Goal: Transaction & Acquisition: Purchase product/service

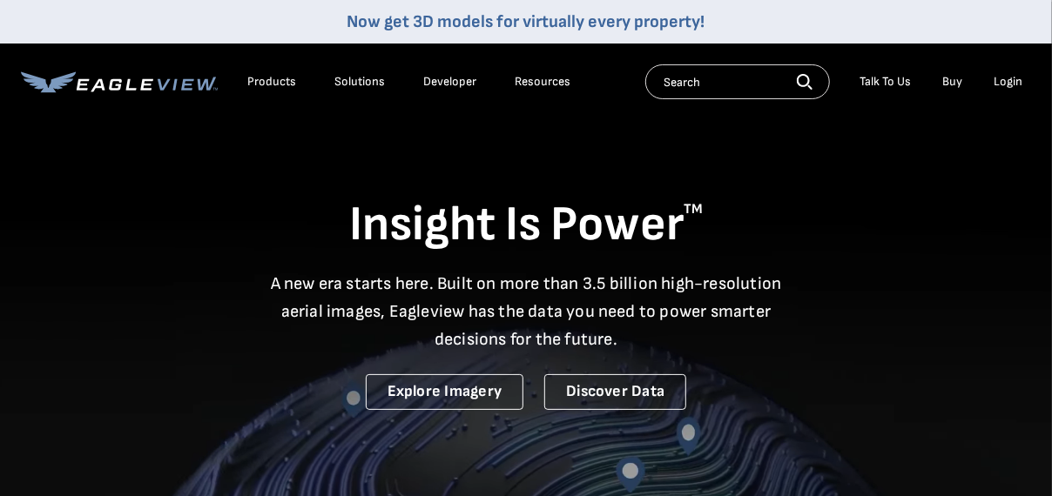
click at [1007, 74] on div "Login" at bounding box center [1008, 82] width 29 height 16
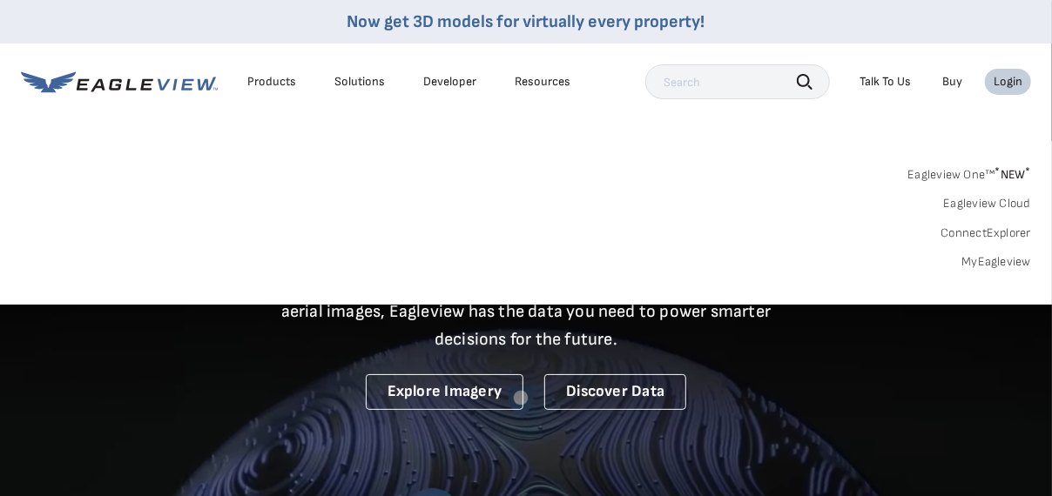
click at [988, 260] on link "MyEagleview" at bounding box center [996, 262] width 70 height 16
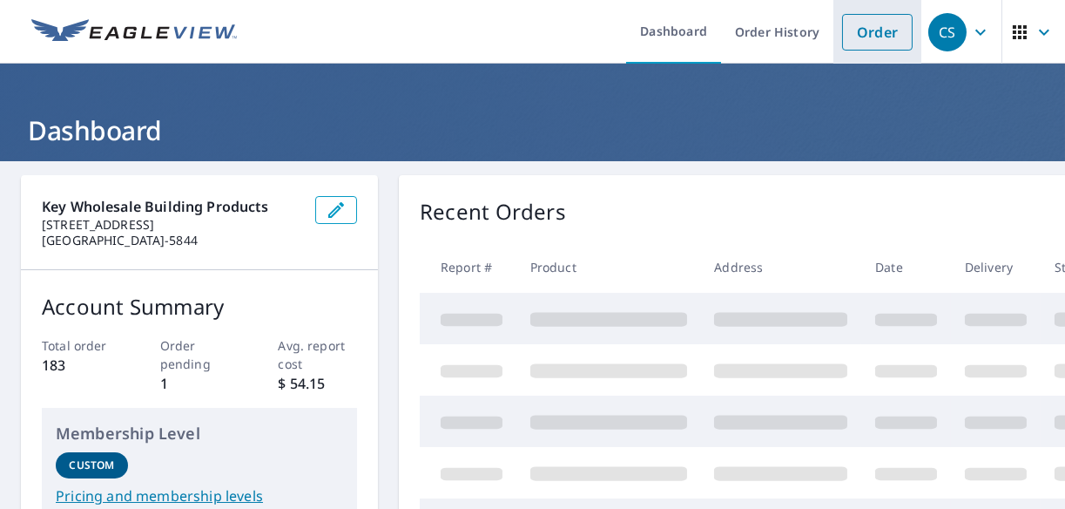
click at [872, 24] on link "Order" at bounding box center [877, 32] width 71 height 37
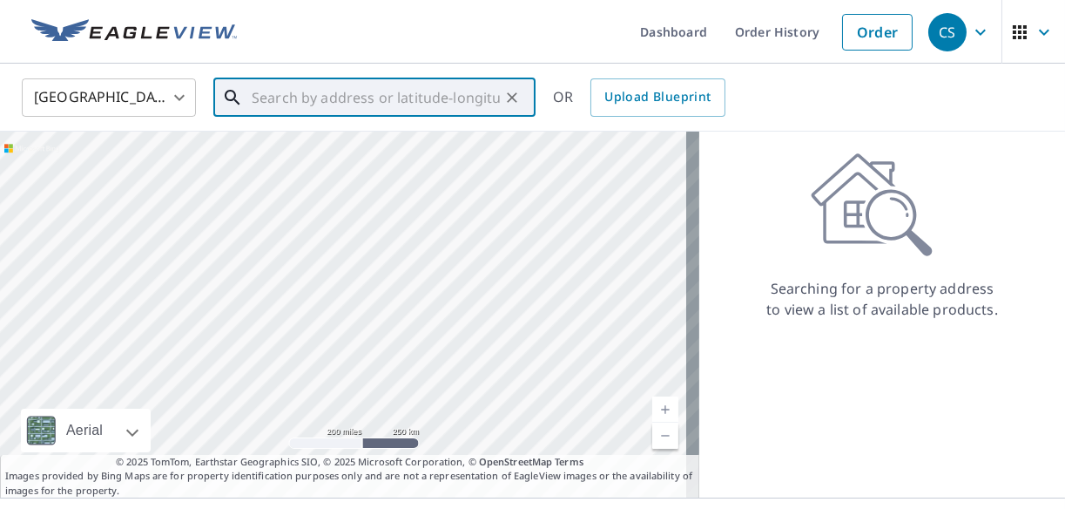
click at [323, 102] on input "text" at bounding box center [376, 97] width 248 height 49
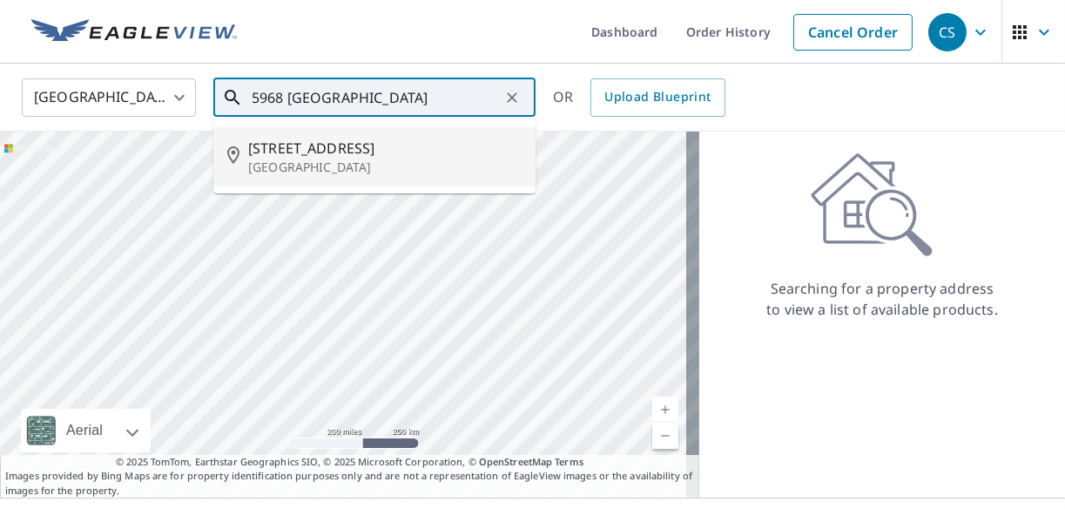
click at [316, 154] on span "5968 S Shore Ct" at bounding box center [384, 148] width 273 height 21
type input "5968 S Shore Ct Clear Lake, IA 50428"
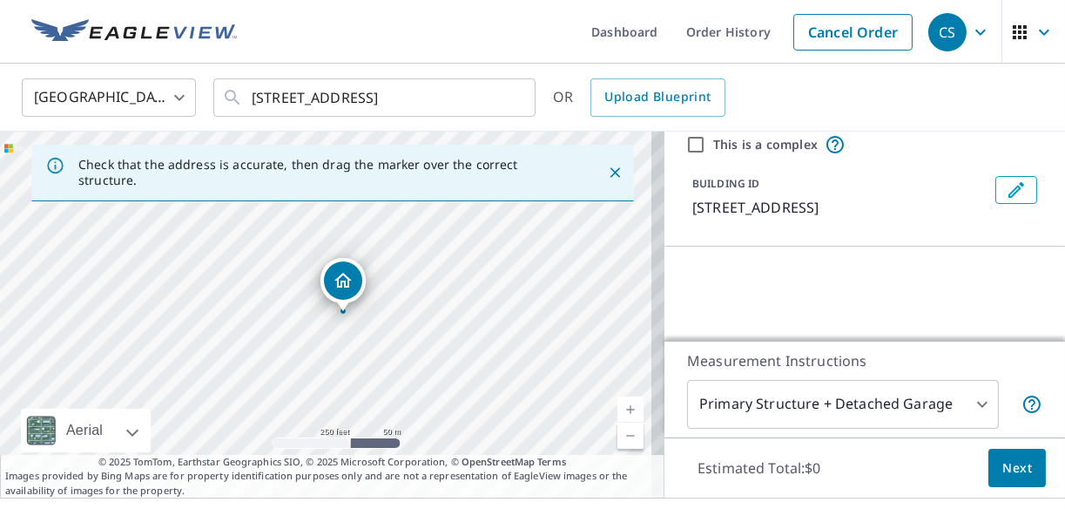
scroll to position [87, 0]
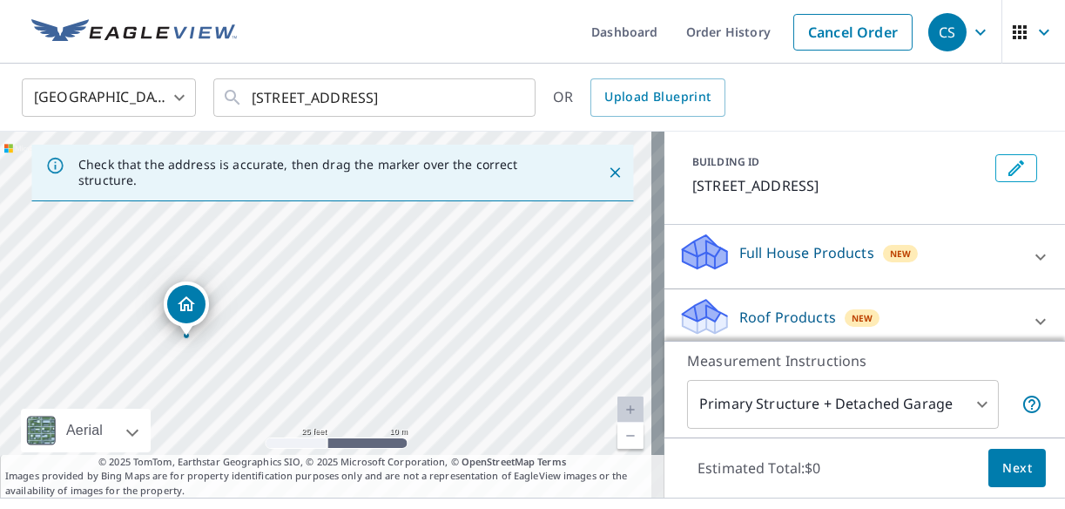
drag, startPoint x: 142, startPoint y: 317, endPoint x: 623, endPoint y: 280, distance: 482.0
click at [623, 280] on div "5968 S Shore Ct Clear Lake, IA 50428" at bounding box center [332, 314] width 664 height 366
click at [607, 173] on icon "Close" at bounding box center [614, 172] width 17 height 17
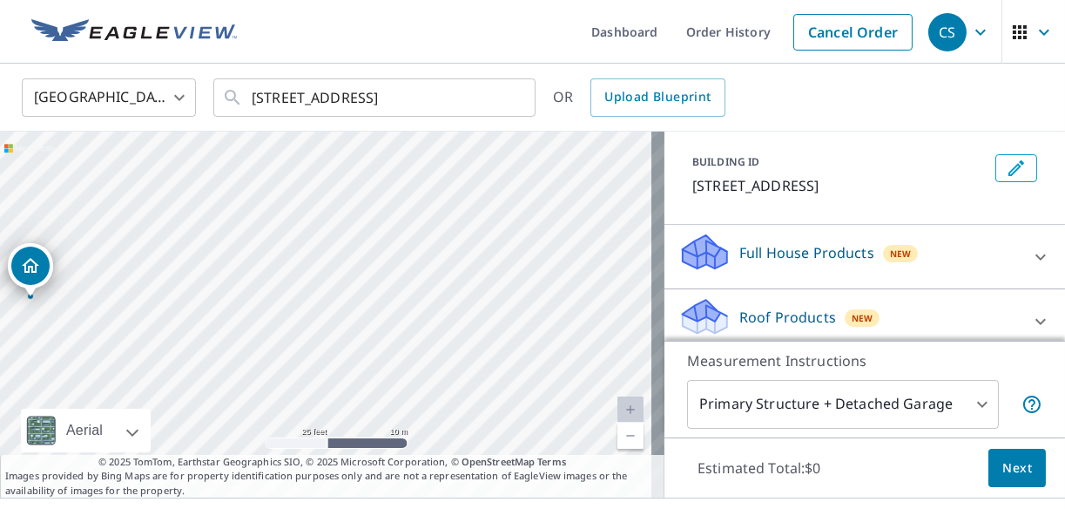
drag, startPoint x: 466, startPoint y: 326, endPoint x: 175, endPoint y: 310, distance: 291.3
click at [175, 310] on div "5968 S Shore Ct Clear Lake, IA 50428" at bounding box center [332, 314] width 664 height 366
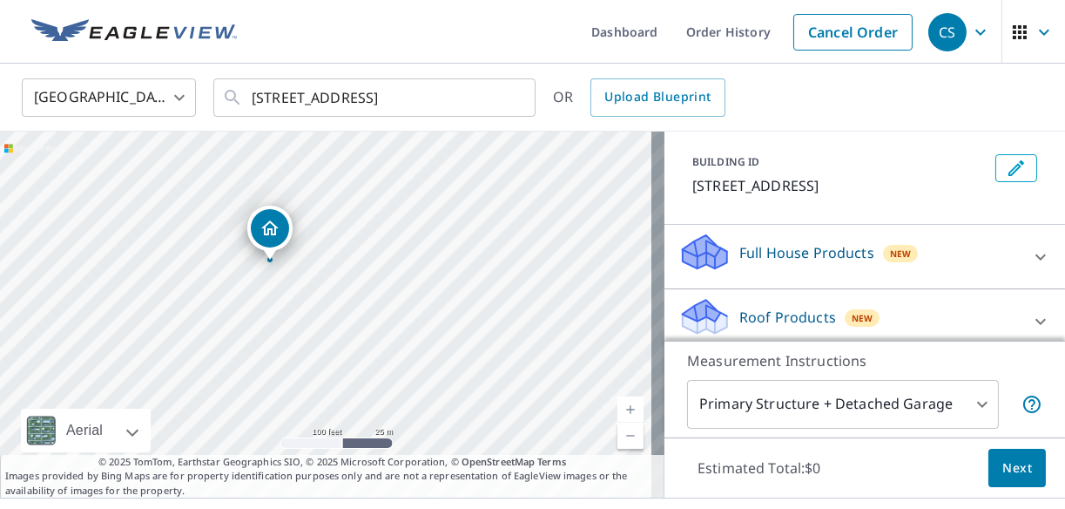
drag, startPoint x: 339, startPoint y: 260, endPoint x: 516, endPoint y: 277, distance: 178.4
click at [516, 277] on div "5968 S Shore Ct Clear Lake, IA 50428" at bounding box center [332, 314] width 664 height 366
drag, startPoint x: 222, startPoint y: 270, endPoint x: 448, endPoint y: 320, distance: 231.8
click at [448, 320] on div "5968 S Shore Ct Clear Lake, IA 50428" at bounding box center [332, 314] width 664 height 366
drag, startPoint x: 260, startPoint y: 220, endPoint x: 259, endPoint y: 235, distance: 14.9
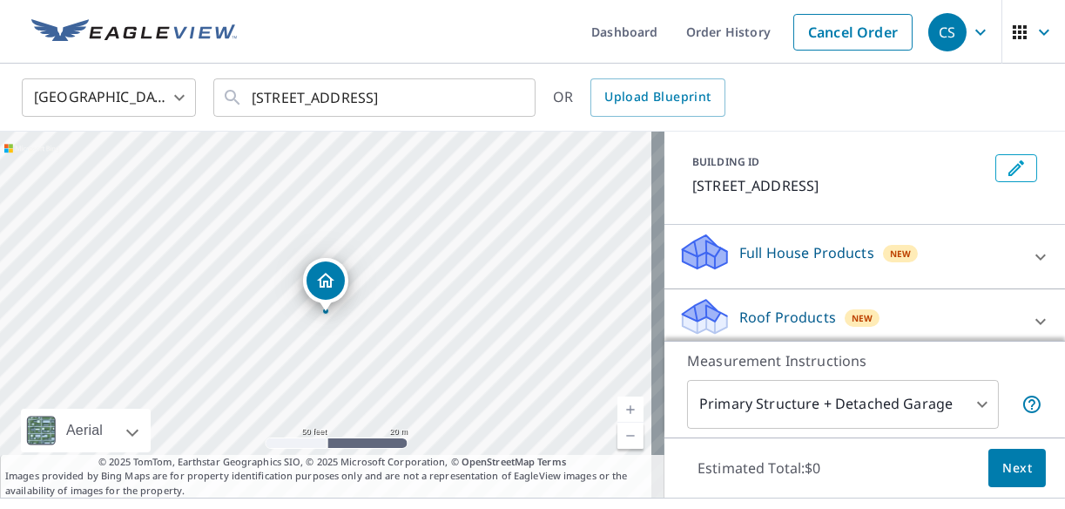
scroll to position [226, 0]
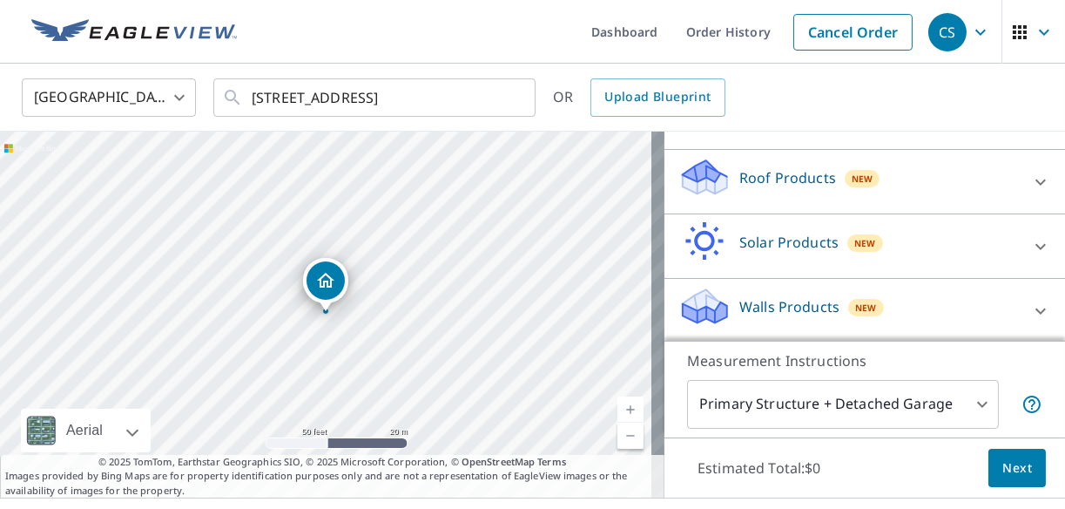
click at [1030, 182] on icon at bounding box center [1040, 182] width 21 height 21
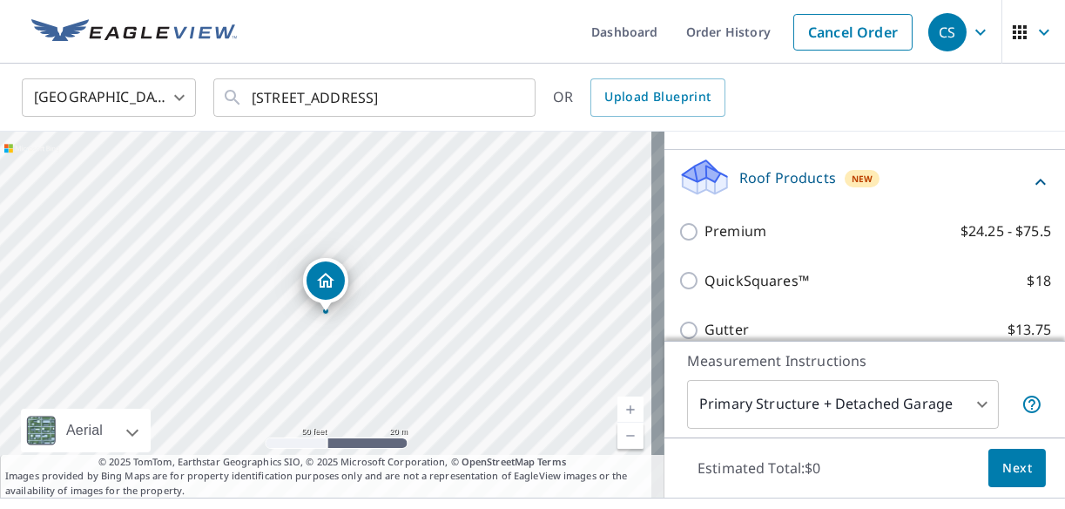
scroll to position [313, 0]
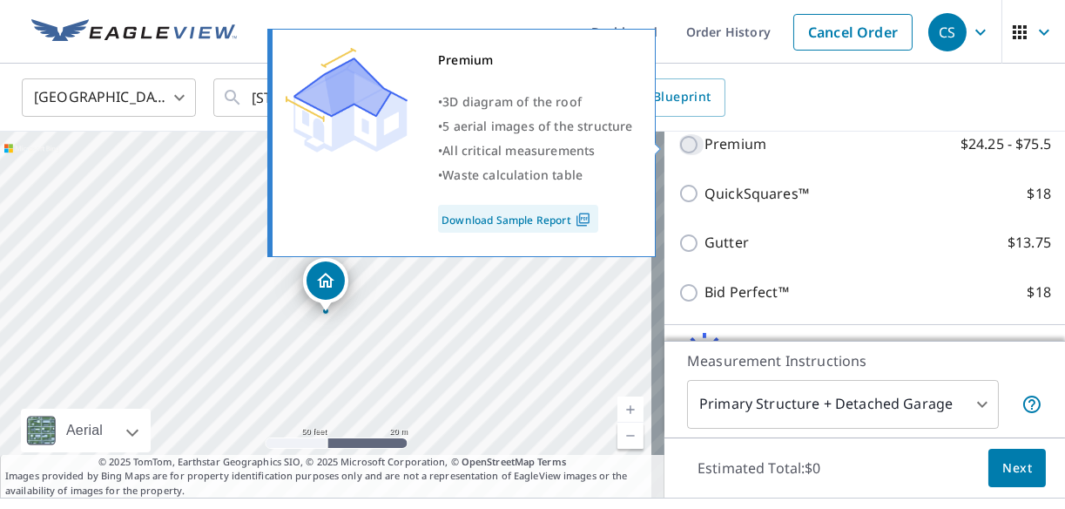
click at [678, 144] on input "Premium $24.25 - $75.5" at bounding box center [691, 144] width 26 height 21
checkbox input "true"
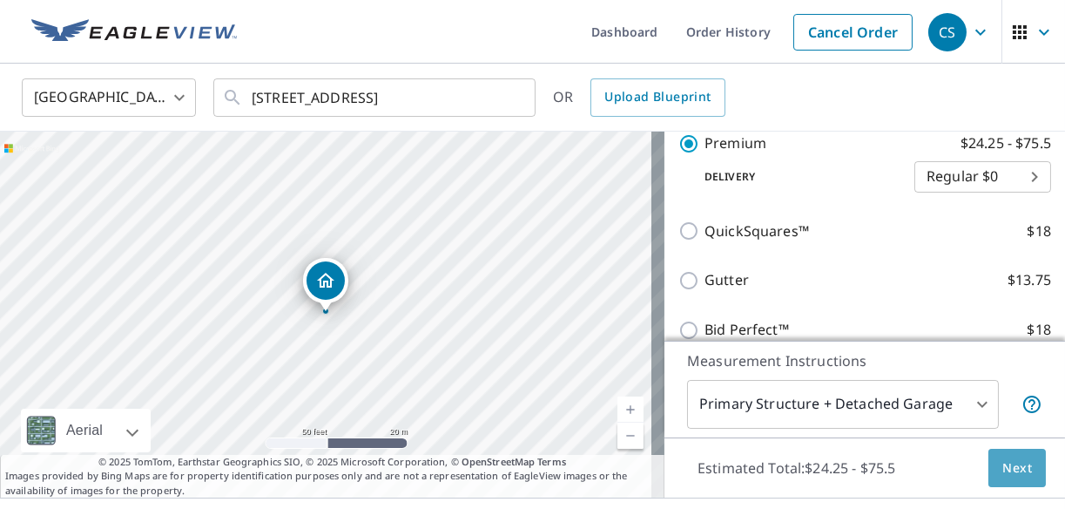
click at [1002, 461] on span "Next" at bounding box center [1017, 468] width 30 height 22
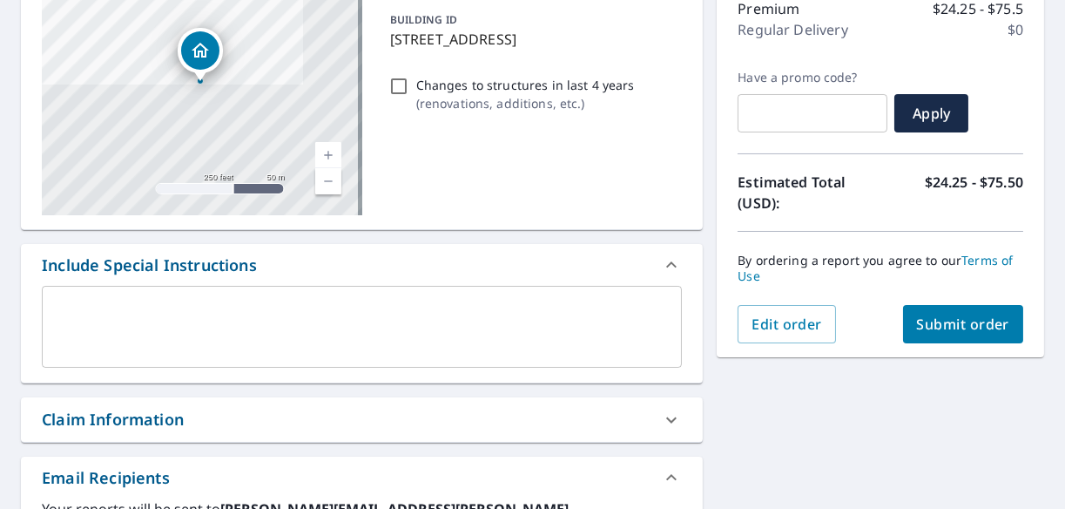
scroll to position [261, 0]
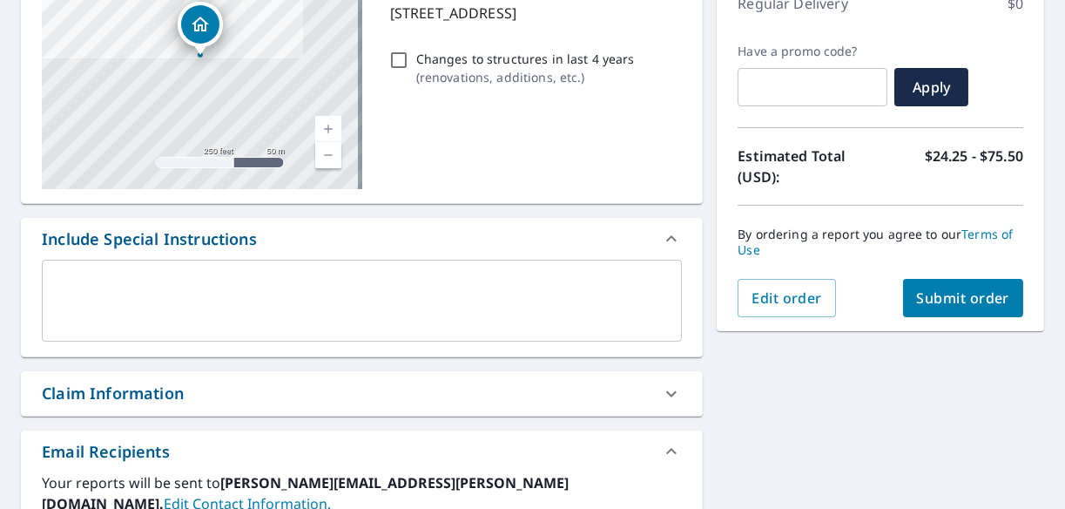
click at [940, 289] on span "Submit order" at bounding box center [963, 297] width 93 height 19
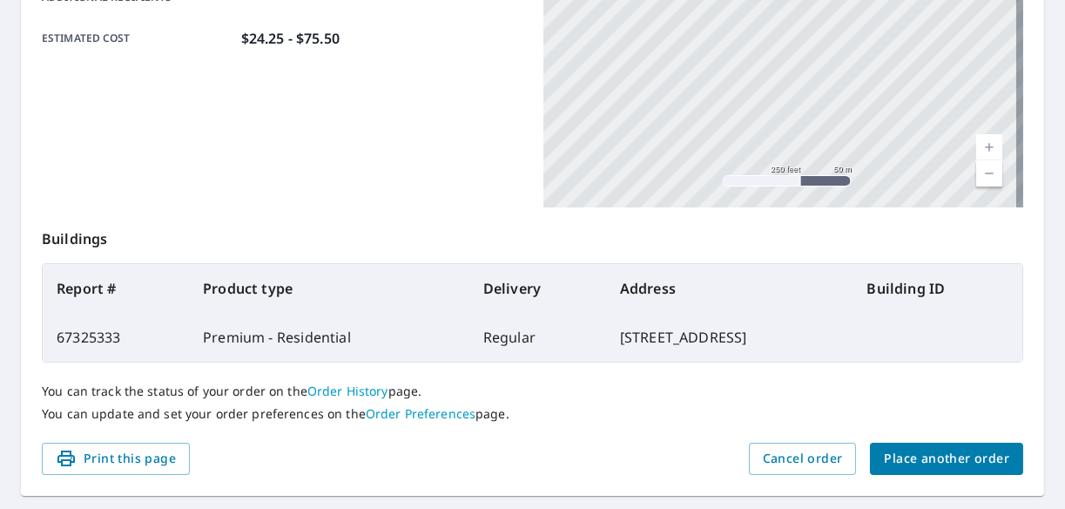
scroll to position [522, 0]
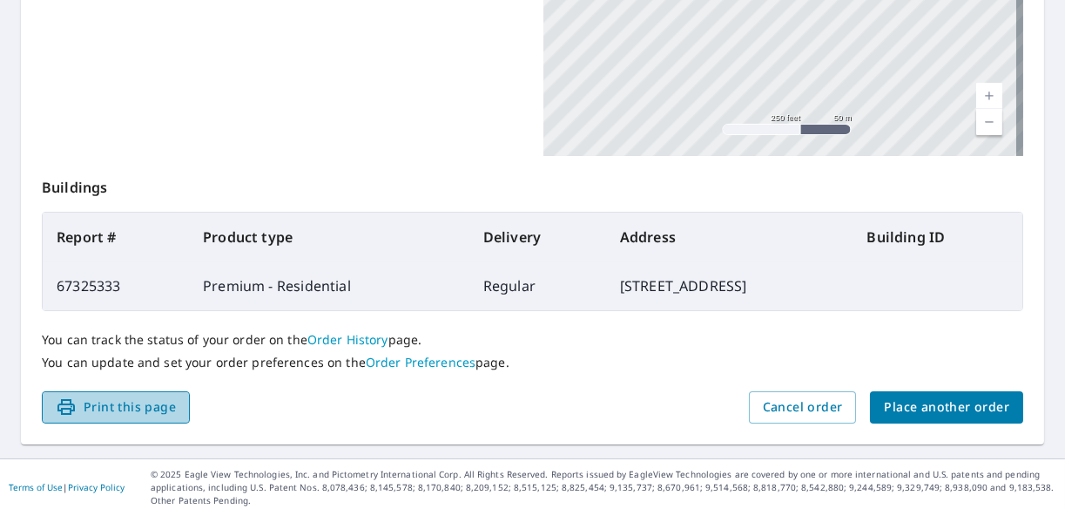
click at [128, 400] on span "Print this page" at bounding box center [116, 407] width 120 height 22
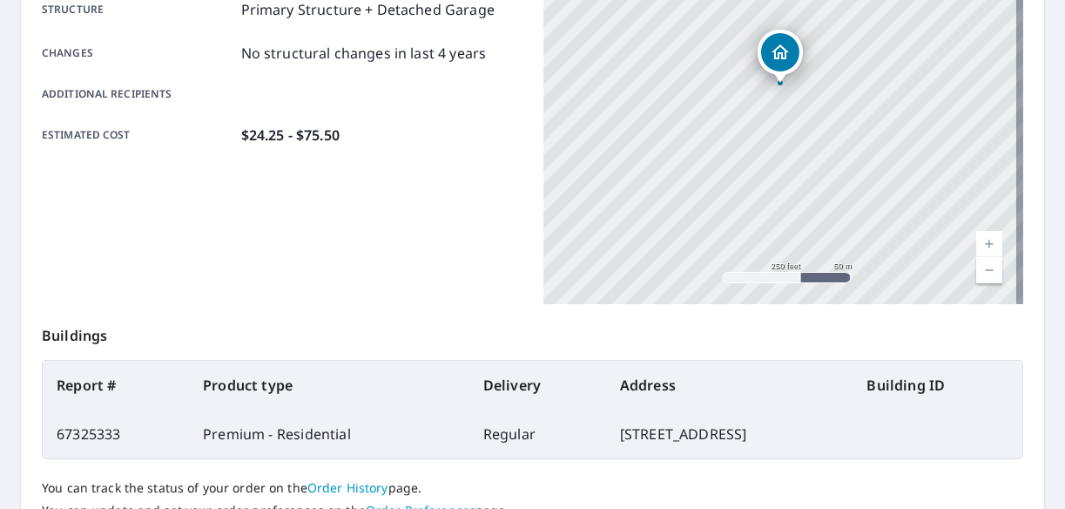
scroll to position [261, 0]
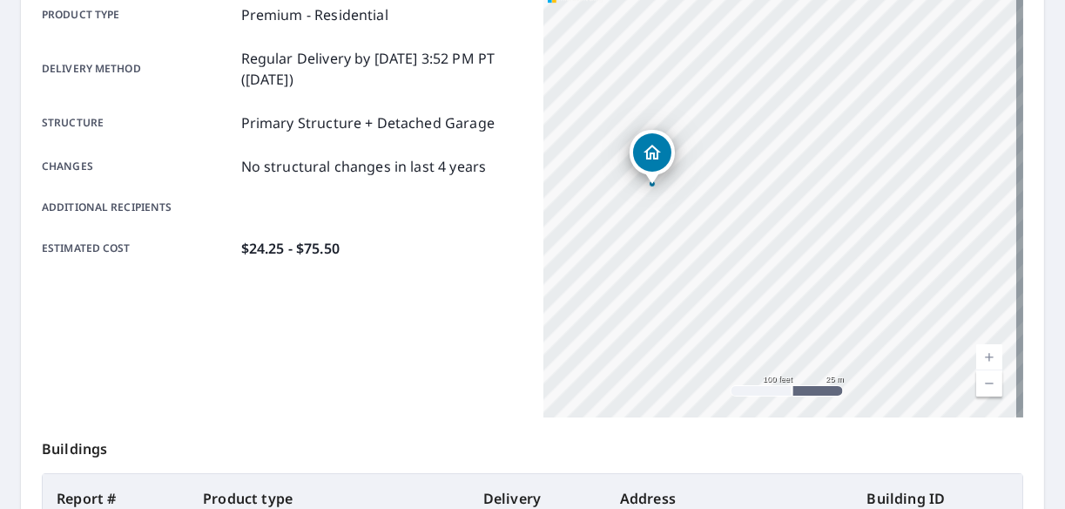
drag, startPoint x: 786, startPoint y: 246, endPoint x: 803, endPoint y: 282, distance: 39.3
click at [803, 282] on div "5968 S Shore Ct Clear Lake, IA 50428" at bounding box center [783, 199] width 481 height 435
drag, startPoint x: 763, startPoint y: 188, endPoint x: 1031, endPoint y: 387, distance: 334.2
click at [1038, 393] on main "Order details Product type Premium - Residential Delivery method Regular Delive…" at bounding box center [532, 309] width 1065 height 819
drag, startPoint x: 704, startPoint y: 193, endPoint x: 994, endPoint y: 375, distance: 343.1
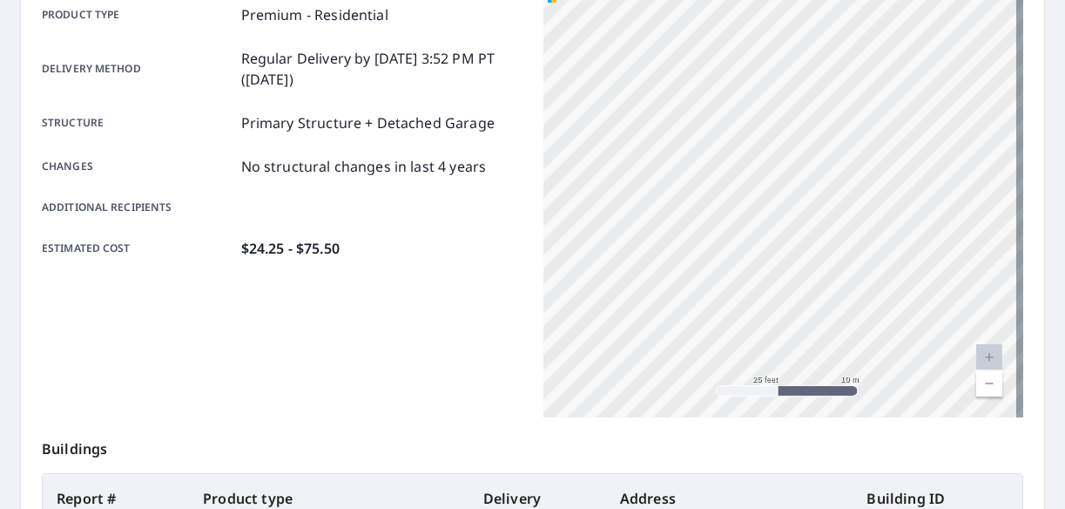
click at [994, 375] on div "5968 S Shore Ct Clear Lake, IA 50428" at bounding box center [783, 199] width 481 height 435
drag, startPoint x: 691, startPoint y: 219, endPoint x: 884, endPoint y: 355, distance: 235.5
click at [884, 355] on div "5968 S Shore Ct Clear Lake, IA 50428" at bounding box center [783, 199] width 481 height 435
drag, startPoint x: 878, startPoint y: 239, endPoint x: 744, endPoint y: 312, distance: 152.0
click at [744, 312] on div "5968 S Shore Ct Clear Lake, IA 50428" at bounding box center [783, 199] width 481 height 435
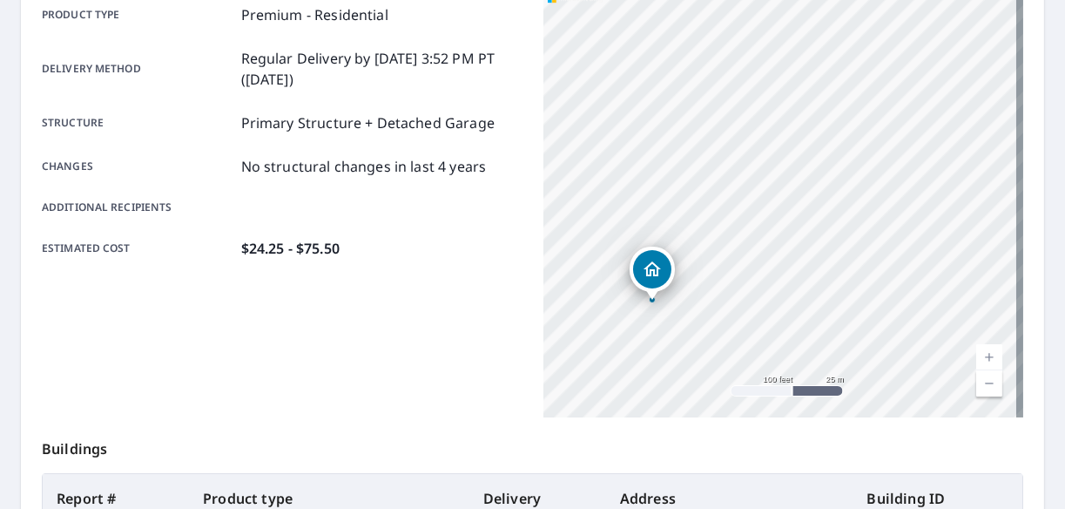
drag, startPoint x: 765, startPoint y: 82, endPoint x: 839, endPoint y: 274, distance: 206.2
click at [839, 274] on div "5968 S Shore Ct Clear Lake, IA 50428" at bounding box center [783, 199] width 481 height 435
drag, startPoint x: 722, startPoint y: 159, endPoint x: 851, endPoint y: 266, distance: 167.6
click at [851, 266] on div "5968 S Shore Ct Clear Lake, IA 50428" at bounding box center [783, 199] width 481 height 435
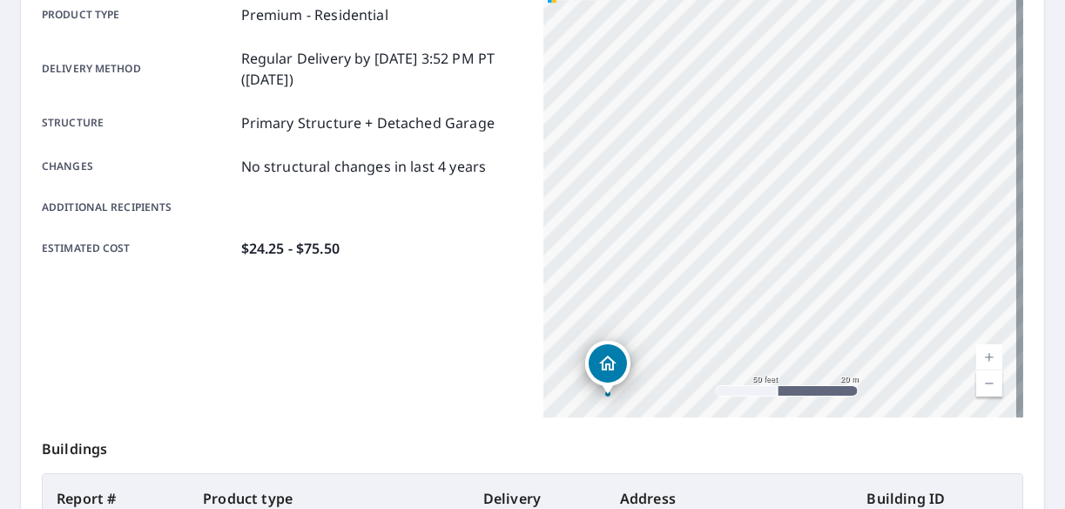
drag, startPoint x: 770, startPoint y: 157, endPoint x: 747, endPoint y: 51, distance: 107.8
click at [747, 51] on div "5968 S Shore Ct Clear Lake, IA 50428" at bounding box center [783, 199] width 481 height 435
drag, startPoint x: 743, startPoint y: 130, endPoint x: 789, endPoint y: 172, distance: 62.9
click at [789, 172] on div "5968 S Shore Ct Clear Lake, IA 50428" at bounding box center [783, 199] width 481 height 435
